Goal: Information Seeking & Learning: Learn about a topic

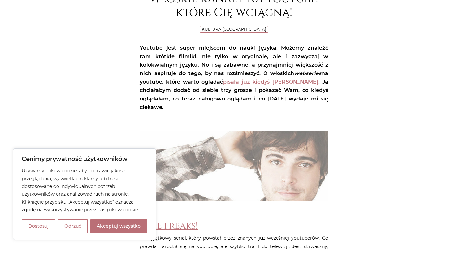
scroll to position [123, 0]
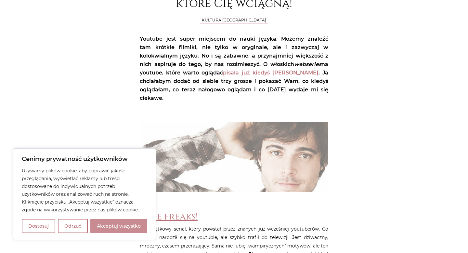
click at [112, 220] on button "Akceptuj wszystko" at bounding box center [118, 226] width 57 height 14
checkbox input "true"
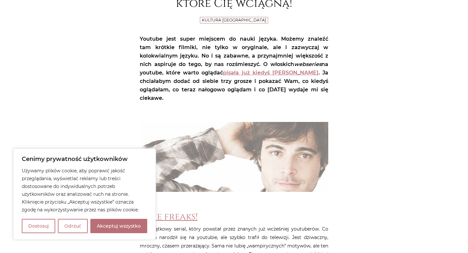
checkbox input "true"
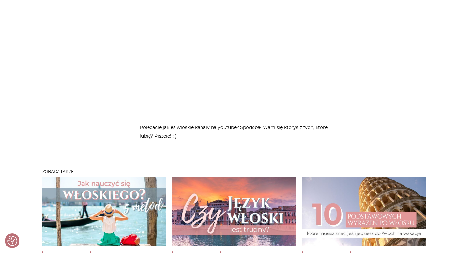
scroll to position [1918, 0]
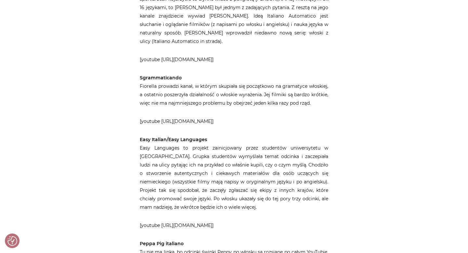
scroll to position [415, 0]
drag, startPoint x: 208, startPoint y: 113, endPoint x: 134, endPoint y: 114, distance: 73.5
click at [134, 114] on div "Strona główna / Blog / Jak to powiedzieć? / Co oglądam po włosku na youtubie? C…" at bounding box center [234, 217] width 390 height 1107
copy strong "Easy Italian/Easy Languages"
